Goal: Information Seeking & Learning: Learn about a topic

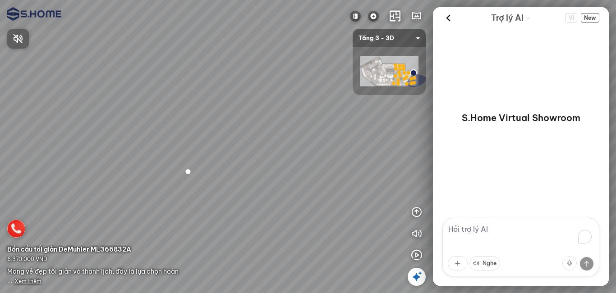
drag, startPoint x: 118, startPoint y: 147, endPoint x: 221, endPoint y: 137, distance: 104.2
click at [220, 137] on div at bounding box center [308, 146] width 616 height 293
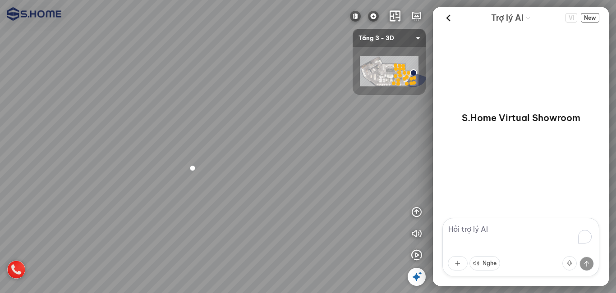
drag, startPoint x: 179, startPoint y: 138, endPoint x: 236, endPoint y: 129, distance: 57.4
click at [232, 129] on div at bounding box center [308, 146] width 616 height 293
drag, startPoint x: 188, startPoint y: 132, endPoint x: 269, endPoint y: 142, distance: 81.3
click at [265, 141] on div at bounding box center [308, 146] width 616 height 293
drag, startPoint x: 271, startPoint y: 140, endPoint x: 329, endPoint y: 139, distance: 57.3
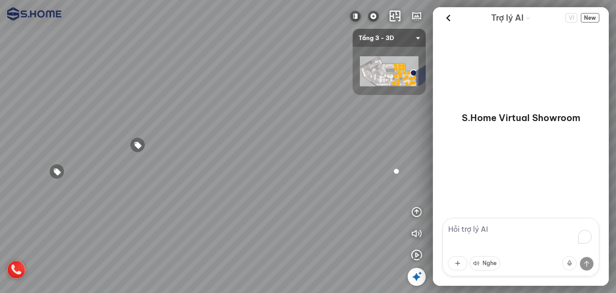
click at [329, 138] on div at bounding box center [308, 146] width 616 height 293
drag, startPoint x: 312, startPoint y: 174, endPoint x: 327, endPoint y: 177, distance: 15.0
click at [327, 174] on div at bounding box center [308, 146] width 616 height 293
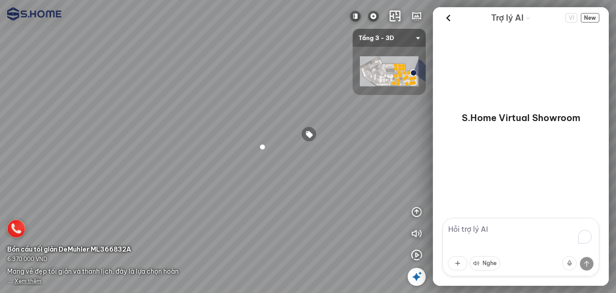
click at [31, 281] on span "Xem thêm" at bounding box center [27, 281] width 27 height 7
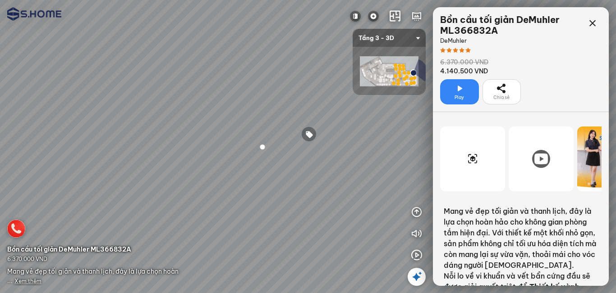
click at [539, 160] on icon at bounding box center [541, 159] width 14 height 11
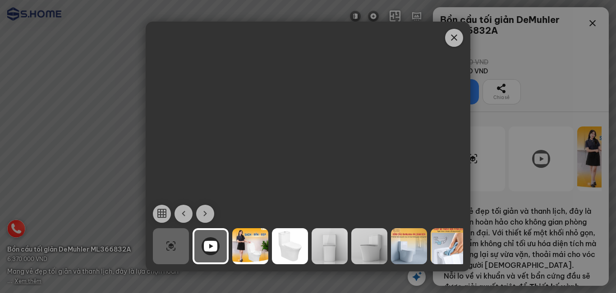
click at [452, 34] on icon "Close" at bounding box center [453, 37] width 11 height 11
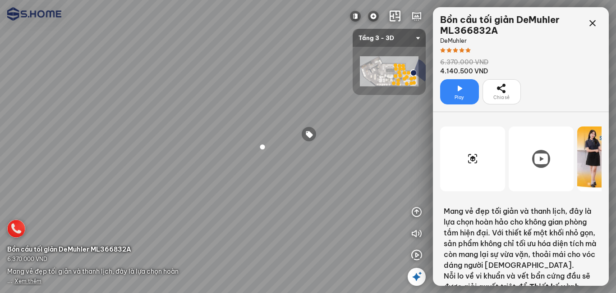
click at [466, 155] on div at bounding box center [472, 159] width 65 height 65
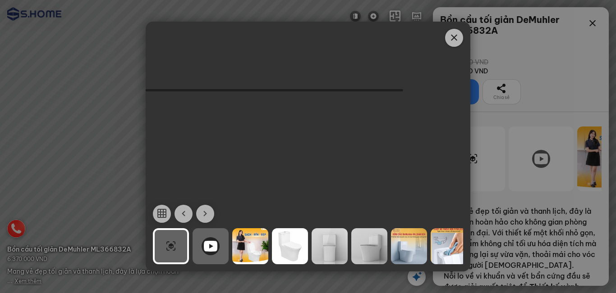
click at [342, 134] on button "https://cdn3.clik.vn/clikvirtualtour/prod/info/model3d/1190/B_n_c_u_t_i_gi__VXW…" at bounding box center [308, 146] width 325 height 115
drag, startPoint x: 355, startPoint y: 135, endPoint x: 325, endPoint y: 146, distance: 31.7
click at [325, 146] on div "https://cdn3.clik.vn/clikvirtualtour/prod/info/model3d/1190/B_n_c_u_t_i_gi__VXW…" at bounding box center [308, 146] width 325 height 115
drag, startPoint x: 328, startPoint y: 164, endPoint x: 352, endPoint y: 172, distance: 25.2
click at [352, 174] on div "https://cdn3.clik.vn/clikvirtualtour/prod/info/model3d/1190/B_n_c_u_t_i_gi__VXW…" at bounding box center [308, 146] width 325 height 115
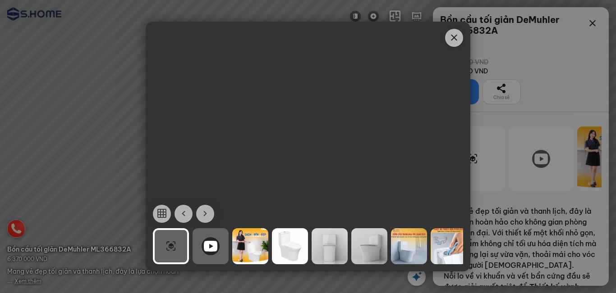
drag, startPoint x: 311, startPoint y: 178, endPoint x: 303, endPoint y: 155, distance: 24.5
click at [303, 155] on div "https://cdn3.clik.vn/clikvirtualtour/prod/info/model3d/1190/B_n_c_u_t_i_gi__VXW…" at bounding box center [308, 146] width 325 height 115
drag, startPoint x: 323, startPoint y: 162, endPoint x: 299, endPoint y: 163, distance: 23.9
click at [299, 163] on div "https://cdn3.clik.vn/clikvirtualtour/prod/info/model3d/1190/B_n_c_u_t_i_gi__VXW…" at bounding box center [308, 146] width 325 height 115
drag, startPoint x: 333, startPoint y: 174, endPoint x: 311, endPoint y: 178, distance: 23.1
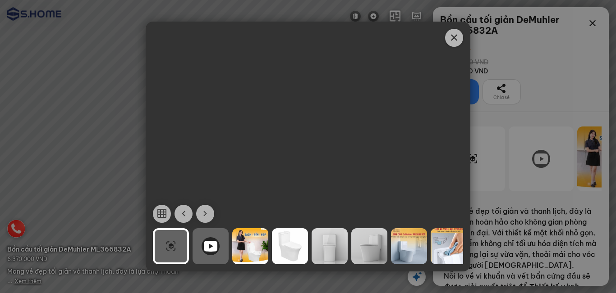
click at [311, 178] on div "https://cdn3.clik.vn/clikvirtualtour/prod/info/model3d/1190/B_n_c_u_t_i_gi__VXW…" at bounding box center [308, 146] width 325 height 115
drag, startPoint x: 317, startPoint y: 177, endPoint x: 284, endPoint y: 178, distance: 32.9
click at [284, 178] on div "https://cdn3.clik.vn/clikvirtualtour/prod/info/model3d/1190/B_n_c_u_t_i_gi__VXW…" at bounding box center [308, 146] width 325 height 115
drag, startPoint x: 311, startPoint y: 178, endPoint x: 289, endPoint y: 178, distance: 21.7
click at [289, 178] on div "https://cdn3.clik.vn/clikvirtualtour/prod/info/model3d/1190/B_n_c_u_t_i_gi__VXW…" at bounding box center [308, 146] width 325 height 115
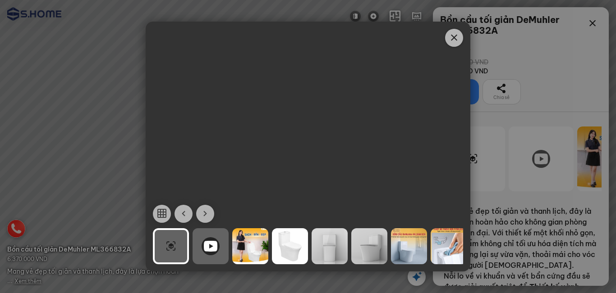
drag, startPoint x: 306, startPoint y: 178, endPoint x: 299, endPoint y: 175, distance: 7.5
click at [299, 175] on div "https://cdn3.clik.vn/clikvirtualtour/prod/info/model3d/1190/B_n_c_u_t_i_gi__VXW…" at bounding box center [308, 146] width 325 height 115
click at [454, 44] on span "Close" at bounding box center [454, 38] width 18 height 18
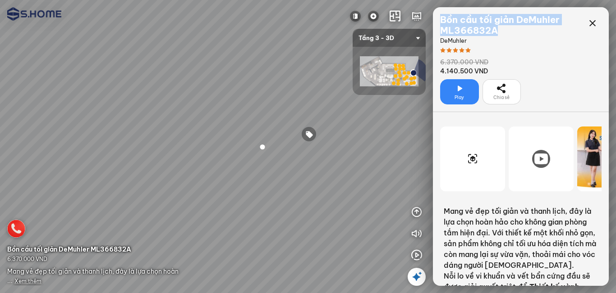
drag, startPoint x: 501, startPoint y: 34, endPoint x: 439, endPoint y: 18, distance: 64.6
click at [439, 18] on div "Bồn cầu tối giản DeMuhler ML366832A DeMuhler 6.370.000 VND 4.140.500 VND Play C…" at bounding box center [521, 59] width 176 height 105
copy div "Bồn cầu tối giản DeMuhler ML366832A"
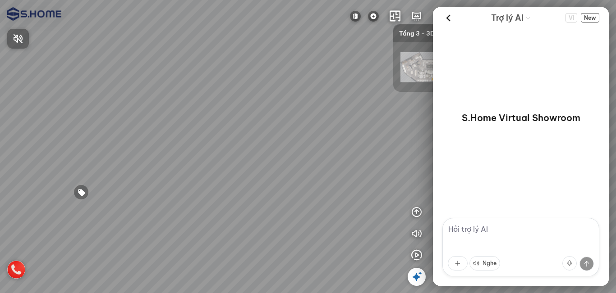
drag, startPoint x: 219, startPoint y: 157, endPoint x: 293, endPoint y: 141, distance: 75.7
click at [266, 142] on div at bounding box center [308, 146] width 616 height 293
click at [294, 140] on div at bounding box center [308, 146] width 616 height 293
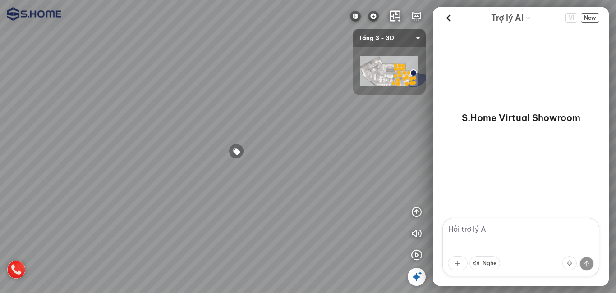
drag, startPoint x: 229, startPoint y: 138, endPoint x: 302, endPoint y: 128, distance: 73.7
click at [286, 128] on div at bounding box center [308, 146] width 616 height 293
drag, startPoint x: 192, startPoint y: 128, endPoint x: 299, endPoint y: 145, distance: 108.9
click at [311, 142] on div at bounding box center [308, 146] width 616 height 293
drag, startPoint x: 257, startPoint y: 136, endPoint x: 270, endPoint y: 148, distance: 17.8
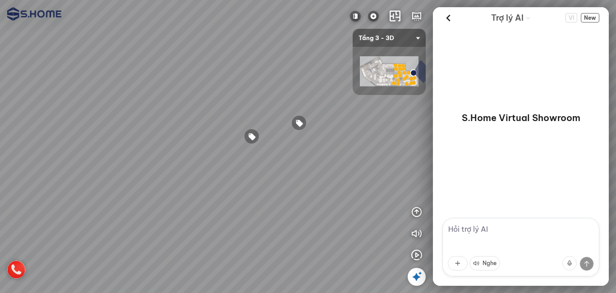
click at [325, 139] on div at bounding box center [308, 146] width 616 height 293
click at [252, 138] on div at bounding box center [251, 137] width 15 height 15
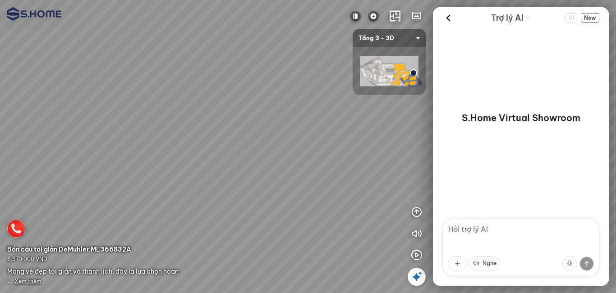
click at [28, 281] on span "Xem thêm" at bounding box center [27, 281] width 27 height 7
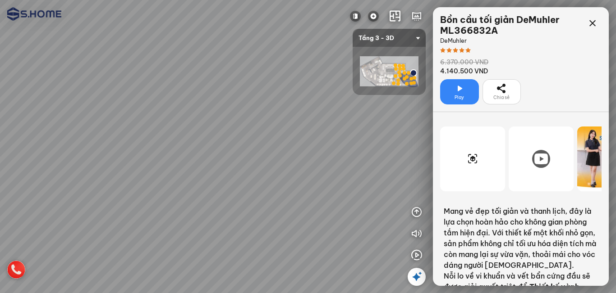
click at [531, 159] on div at bounding box center [540, 159] width 65 height 65
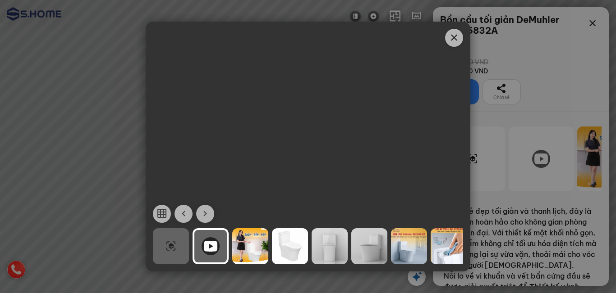
click at [454, 38] on icon "Close" at bounding box center [453, 37] width 11 height 11
